Goal: Information Seeking & Learning: Learn about a topic

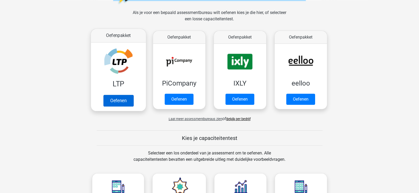
scroll to position [73, 0]
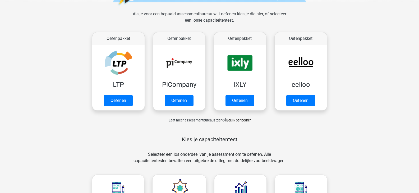
click at [201, 120] on span "Laat meer assessmentbureaus zien" at bounding box center [196, 121] width 54 height 4
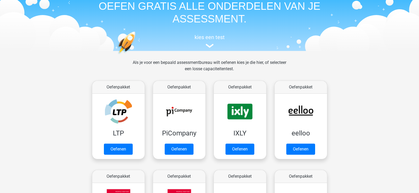
scroll to position [25, 0]
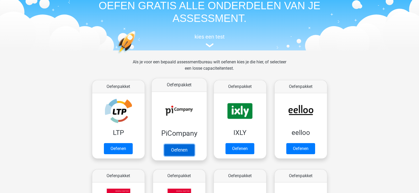
click at [181, 148] on link "Oefenen" at bounding box center [179, 150] width 30 height 12
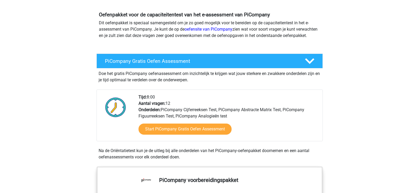
scroll to position [53, 0]
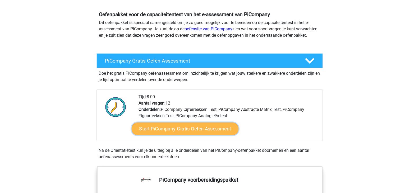
click at [184, 132] on link "Start PiCompany Gratis Oefen Assessment" at bounding box center [184, 129] width 107 height 13
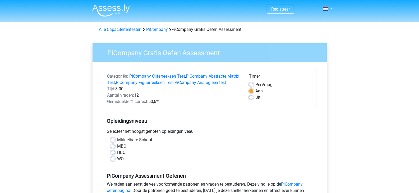
click at [256, 98] on label "Uit" at bounding box center [258, 97] width 5 height 6
click at [253, 98] on input "Uit" at bounding box center [251, 96] width 4 height 5
radio input "true"
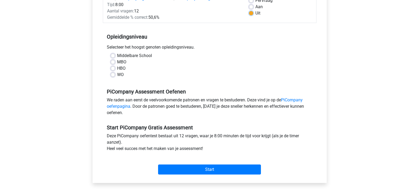
scroll to position [85, 0]
click at [115, 71] on div "HBO" at bounding box center [210, 68] width 198 height 6
click at [117, 71] on label "HBO" at bounding box center [121, 68] width 8 height 6
click at [115, 70] on input "HBO" at bounding box center [113, 67] width 4 height 5
radio input "true"
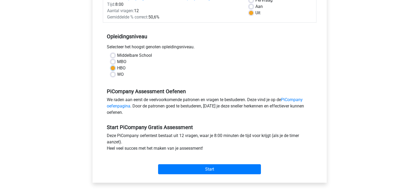
scroll to position [13, 0]
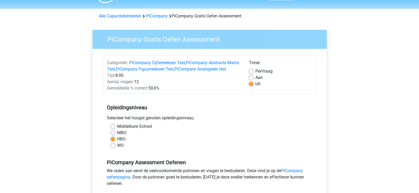
click at [256, 78] on label "Aan" at bounding box center [259, 78] width 7 height 6
click at [252, 78] on input "Aan" at bounding box center [251, 77] width 4 height 5
radio input "true"
click at [256, 83] on label "Uit" at bounding box center [258, 84] width 5 height 6
click at [252, 83] on input "Uit" at bounding box center [251, 83] width 4 height 5
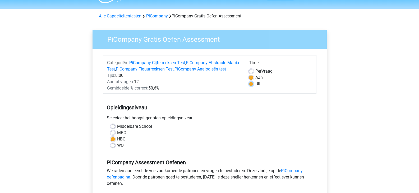
radio input "true"
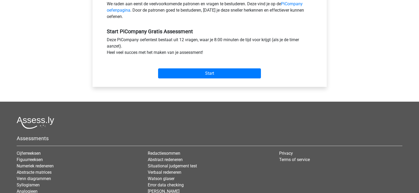
scroll to position [235, 0]
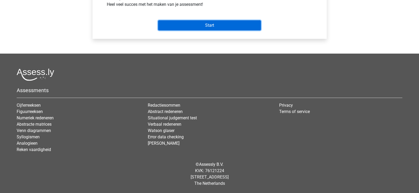
click at [216, 27] on input "Start" at bounding box center [209, 25] width 103 height 10
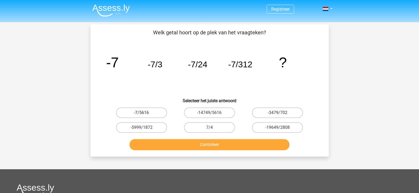
click at [149, 114] on label "-7/5616" at bounding box center [141, 113] width 51 height 11
click at [145, 114] on input "-7/5616" at bounding box center [143, 114] width 3 height 3
radio input "true"
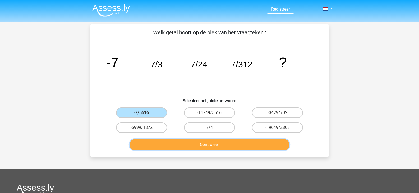
click at [211, 145] on button "Controleer" at bounding box center [210, 144] width 160 height 11
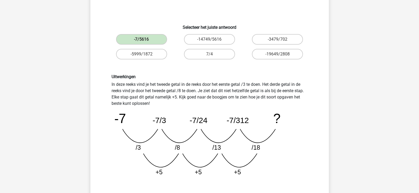
scroll to position [99, 0]
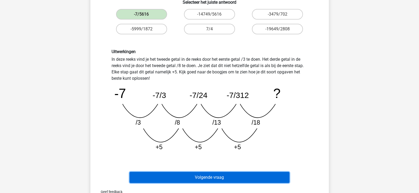
click at [198, 174] on button "Volgende vraag" at bounding box center [210, 177] width 160 height 11
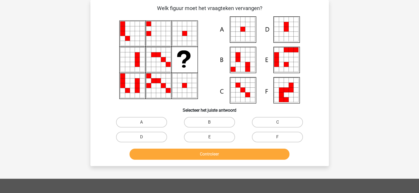
scroll to position [0, 0]
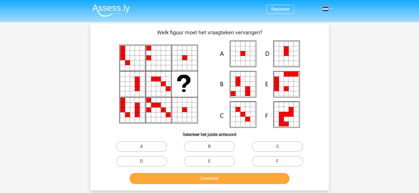
click at [247, 60] on icon at bounding box center [247, 58] width 5 height 5
click at [143, 148] on input "A" at bounding box center [143, 148] width 3 height 3
radio input "true"
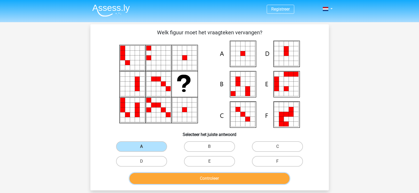
click at [206, 175] on button "Controleer" at bounding box center [210, 178] width 160 height 11
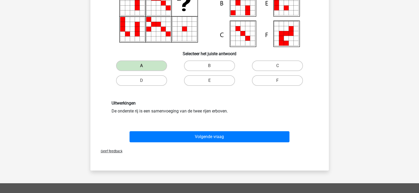
scroll to position [81, 0]
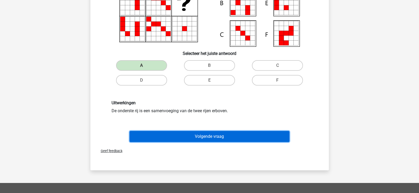
click at [199, 136] on button "Volgende vraag" at bounding box center [210, 136] width 160 height 11
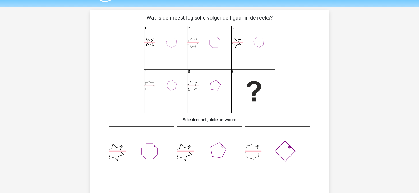
scroll to position [15, 0]
click at [283, 147] on icon at bounding box center [278, 160] width 66 height 66
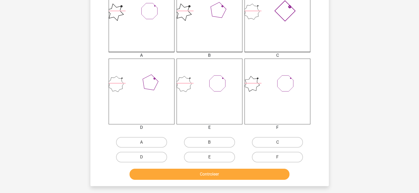
scroll to position [157, 0]
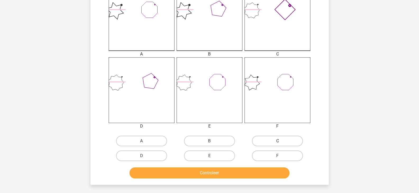
click at [269, 140] on label "C" at bounding box center [277, 141] width 51 height 11
click at [278, 141] on input "C" at bounding box center [279, 142] width 3 height 3
radio input "true"
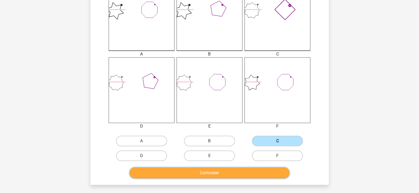
click at [217, 169] on button "Controleer" at bounding box center [210, 173] width 160 height 11
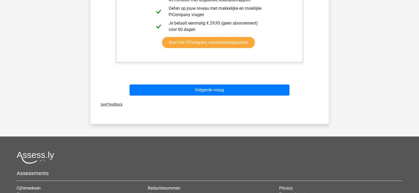
scroll to position [409, 0]
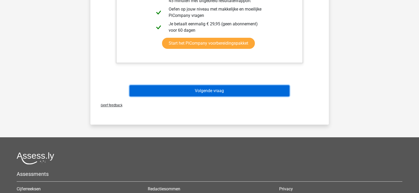
click at [244, 91] on button "Volgende vraag" at bounding box center [210, 90] width 160 height 11
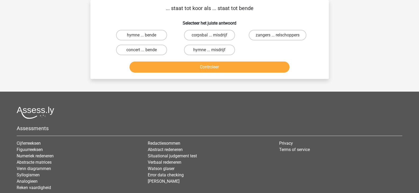
scroll to position [0, 0]
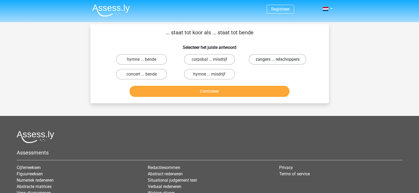
click at [263, 61] on label "zangers ... relschoppers" at bounding box center [278, 59] width 58 height 11
click at [278, 61] on input "zangers ... relschoppers" at bounding box center [279, 61] width 3 height 3
radio input "true"
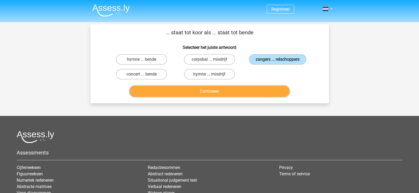
click at [238, 90] on button "Controleer" at bounding box center [210, 91] width 160 height 11
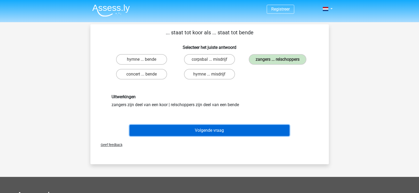
click at [214, 132] on button "Volgende vraag" at bounding box center [210, 130] width 160 height 11
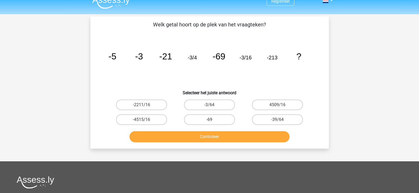
scroll to position [8, 0]
click at [213, 134] on button "Controleer" at bounding box center [210, 137] width 160 height 11
click at [208, 122] on label "-69" at bounding box center [209, 120] width 51 height 11
click at [209, 122] on input "-69" at bounding box center [210, 121] width 3 height 3
radio input "true"
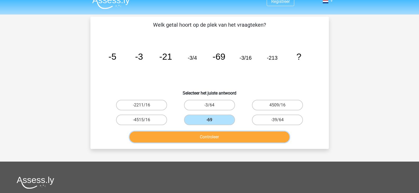
click at [214, 135] on button "Controleer" at bounding box center [210, 137] width 160 height 11
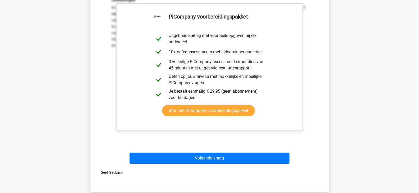
scroll to position [157, 0]
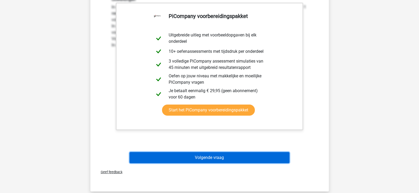
click at [215, 156] on button "Volgende vraag" at bounding box center [210, 157] width 160 height 11
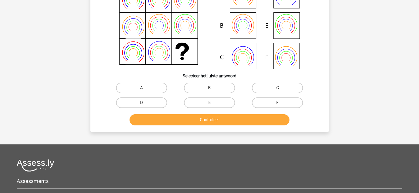
scroll to position [60, 0]
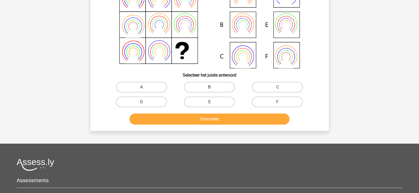
click at [203, 87] on label "B" at bounding box center [209, 87] width 51 height 11
click at [209, 87] on input "B" at bounding box center [210, 88] width 3 height 3
radio input "true"
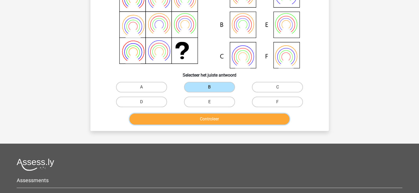
click at [209, 123] on button "Controleer" at bounding box center [210, 119] width 160 height 11
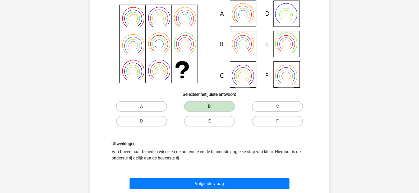
scroll to position [39, 0]
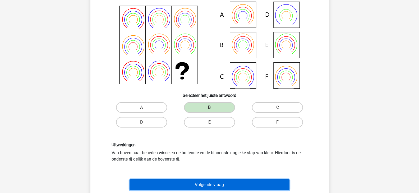
click at [223, 184] on button "Volgende vraag" at bounding box center [210, 185] width 160 height 11
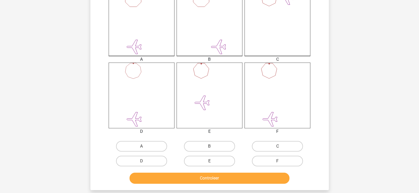
scroll to position [152, 0]
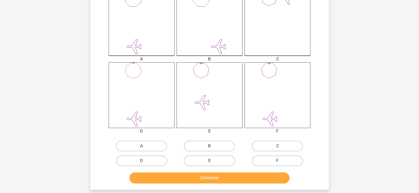
click at [274, 103] on icon at bounding box center [278, 95] width 66 height 66
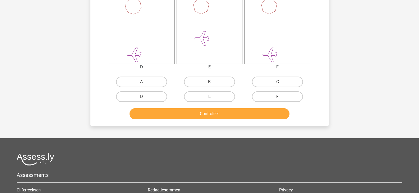
scroll to position [216, 0]
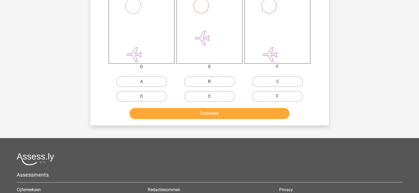
click at [274, 99] on label "F" at bounding box center [277, 96] width 51 height 11
click at [278, 99] on input "F" at bounding box center [279, 98] width 3 height 3
radio input "true"
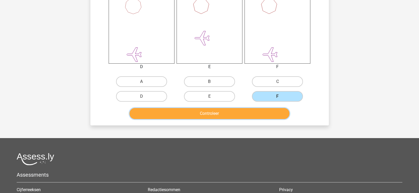
click at [240, 116] on button "Controleer" at bounding box center [210, 113] width 160 height 11
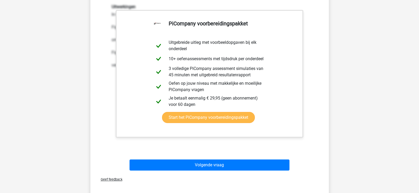
scroll to position [335, 0]
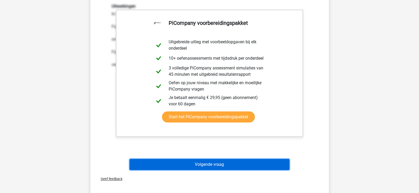
click at [213, 165] on button "Volgende vraag" at bounding box center [210, 164] width 160 height 11
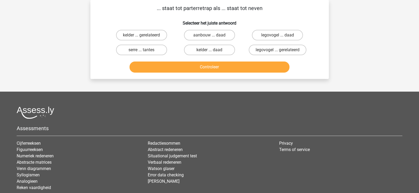
scroll to position [0, 0]
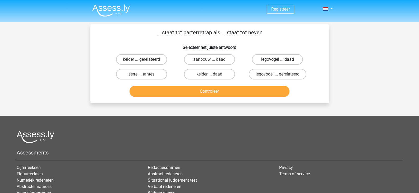
click at [281, 58] on label "legovogel ... daad" at bounding box center [277, 59] width 51 height 11
click at [281, 60] on input "legovogel ... daad" at bounding box center [279, 61] width 3 height 3
radio input "true"
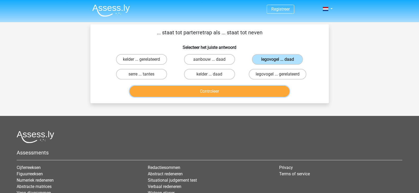
click at [202, 94] on button "Controleer" at bounding box center [210, 91] width 160 height 11
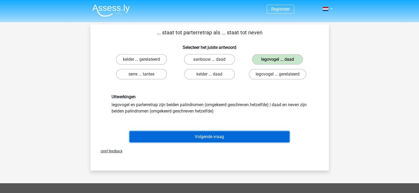
click at [213, 137] on button "Volgende vraag" at bounding box center [210, 136] width 160 height 11
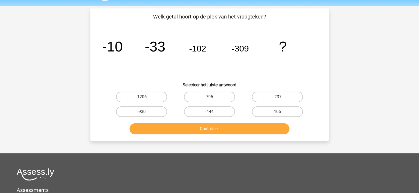
scroll to position [15, 0]
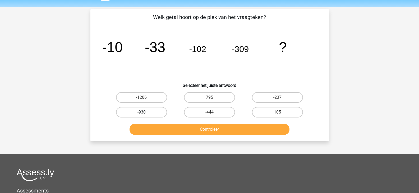
click at [145, 113] on label "-930" at bounding box center [141, 112] width 51 height 11
click at [145, 113] on input "-930" at bounding box center [143, 113] width 3 height 3
radio input "true"
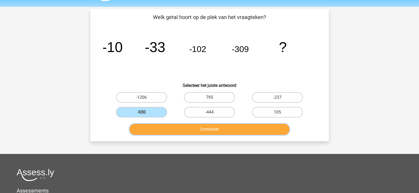
click at [193, 125] on button "Controleer" at bounding box center [210, 129] width 160 height 11
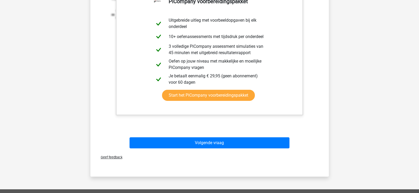
scroll to position [173, 0]
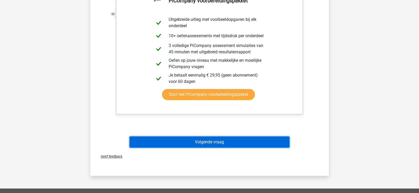
click at [208, 147] on button "Volgende vraag" at bounding box center [210, 142] width 160 height 11
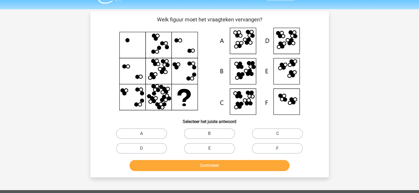
scroll to position [13, 0]
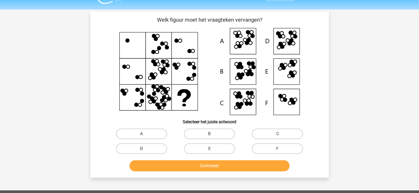
click at [158, 149] on label "D" at bounding box center [141, 149] width 51 height 11
click at [145, 149] on input "D" at bounding box center [143, 150] width 3 height 3
radio input "true"
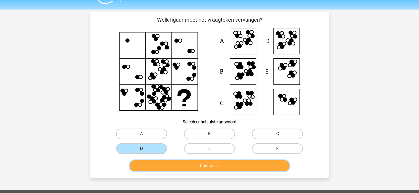
click at [197, 167] on button "Controleer" at bounding box center [210, 166] width 160 height 11
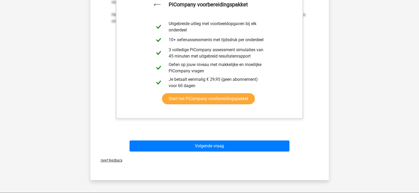
scroll to position [203, 0]
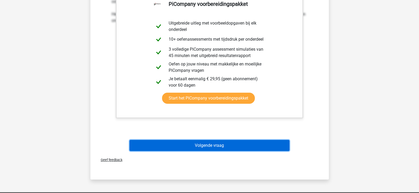
click at [204, 144] on button "Volgende vraag" at bounding box center [210, 145] width 160 height 11
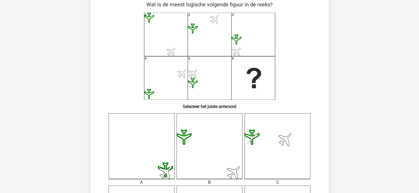
scroll to position [28, 0]
click at [240, 67] on icon "1 2 3 4 5 6" at bounding box center [209, 56] width 213 height 87
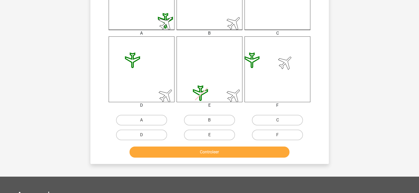
scroll to position [178, 0]
click at [215, 122] on label "B" at bounding box center [209, 120] width 51 height 11
click at [213, 122] on input "B" at bounding box center [210, 121] width 3 height 3
radio input "true"
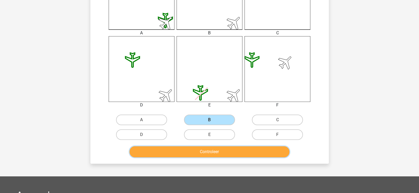
click at [218, 150] on button "Controleer" at bounding box center [210, 152] width 160 height 11
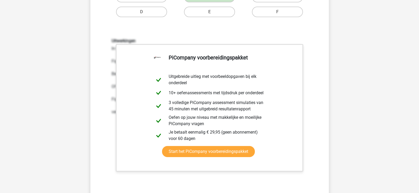
scroll to position [301, 0]
click at [220, 156] on link "Start het PiCompany voorbereidingspakket" at bounding box center [208, 151] width 93 height 11
